Goal: Task Accomplishment & Management: Manage account settings

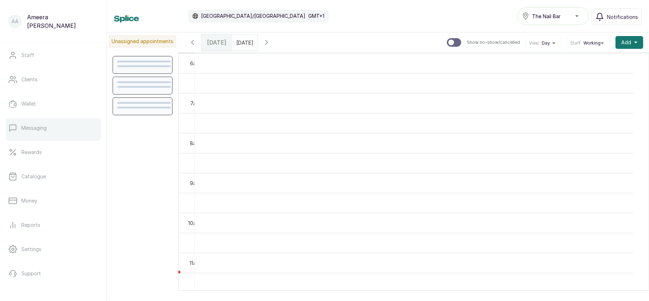
scroll to position [103, 0]
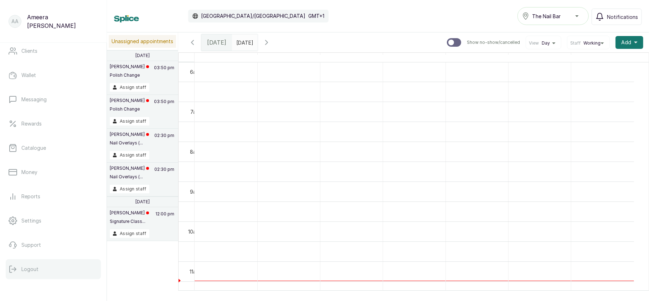
click at [28, 268] on p "Logout" at bounding box center [29, 268] width 17 height 7
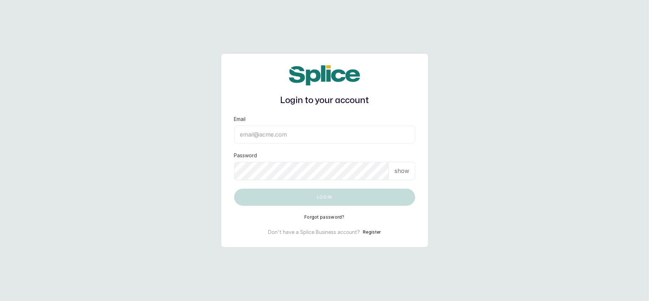
click at [274, 139] on input "Email" at bounding box center [324, 134] width 181 height 18
type input "lovedive948@gmail.com"
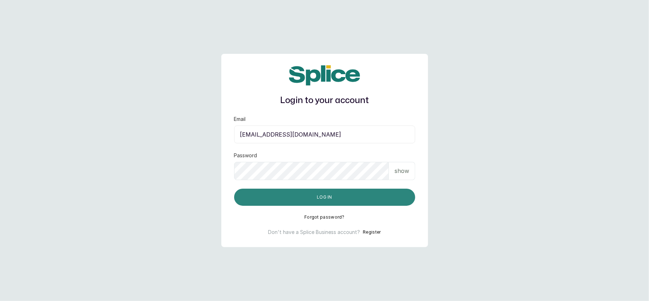
click at [313, 192] on button "Log in" at bounding box center [324, 196] width 181 height 17
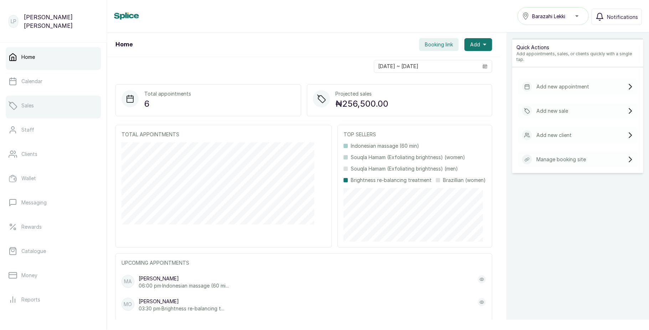
click at [34, 110] on link "Sales" at bounding box center [53, 105] width 95 height 20
